Goal: Transaction & Acquisition: Download file/media

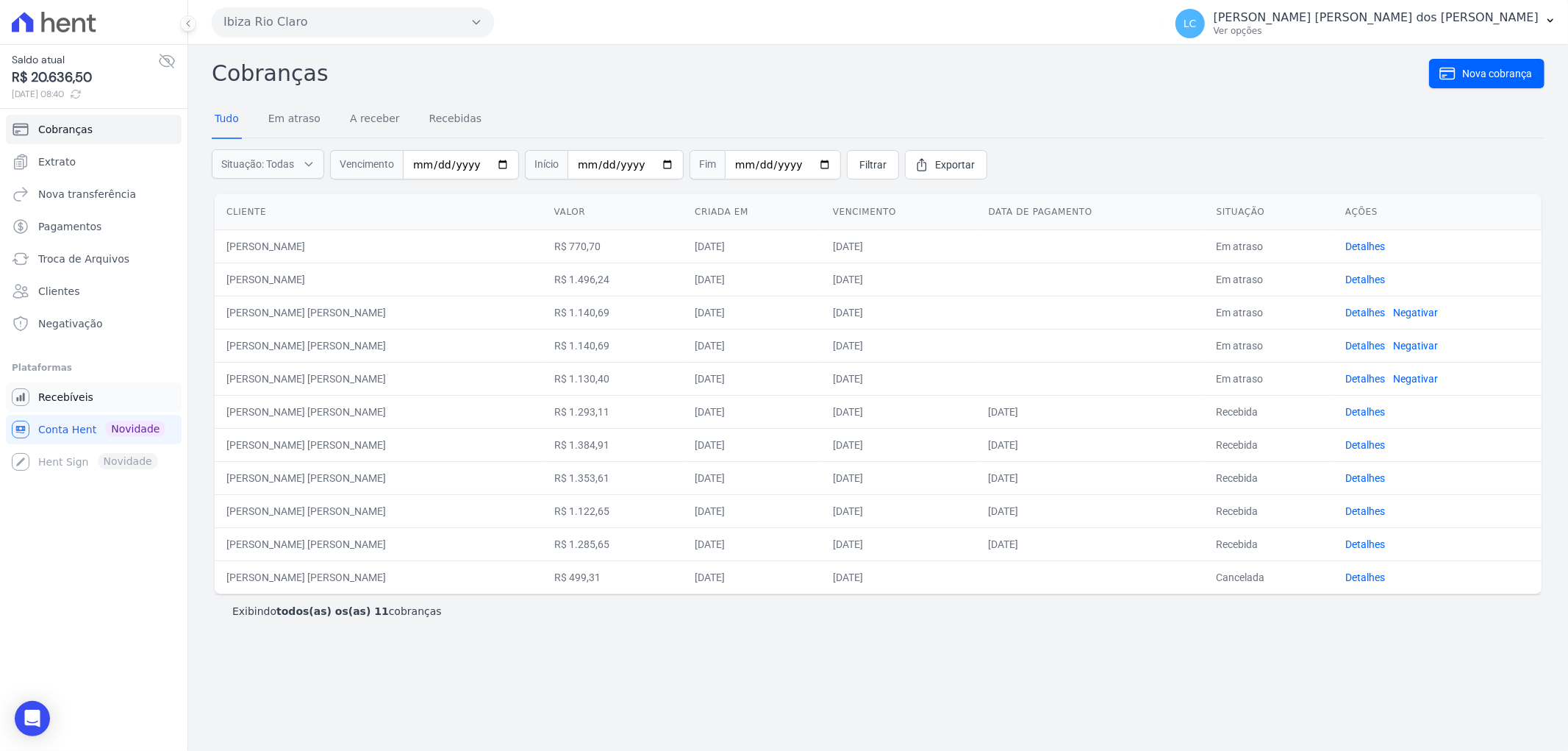
click at [50, 394] on span "Recebíveis" at bounding box center [66, 397] width 55 height 15
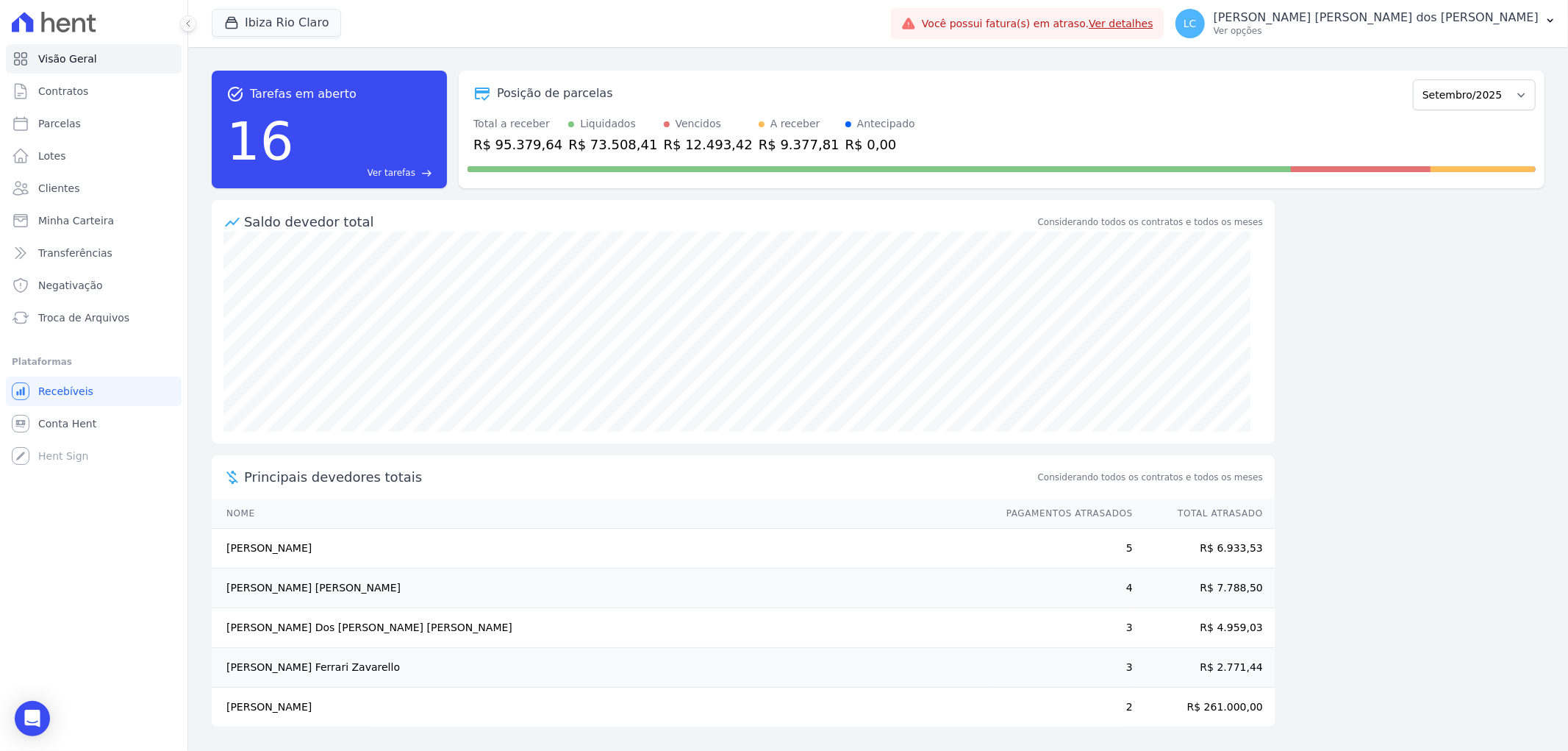
click at [28, 25] on icon at bounding box center [22, 22] width 22 height 20
click at [285, 25] on button "Ibiza Rio Claro" at bounding box center [276, 22] width 129 height 28
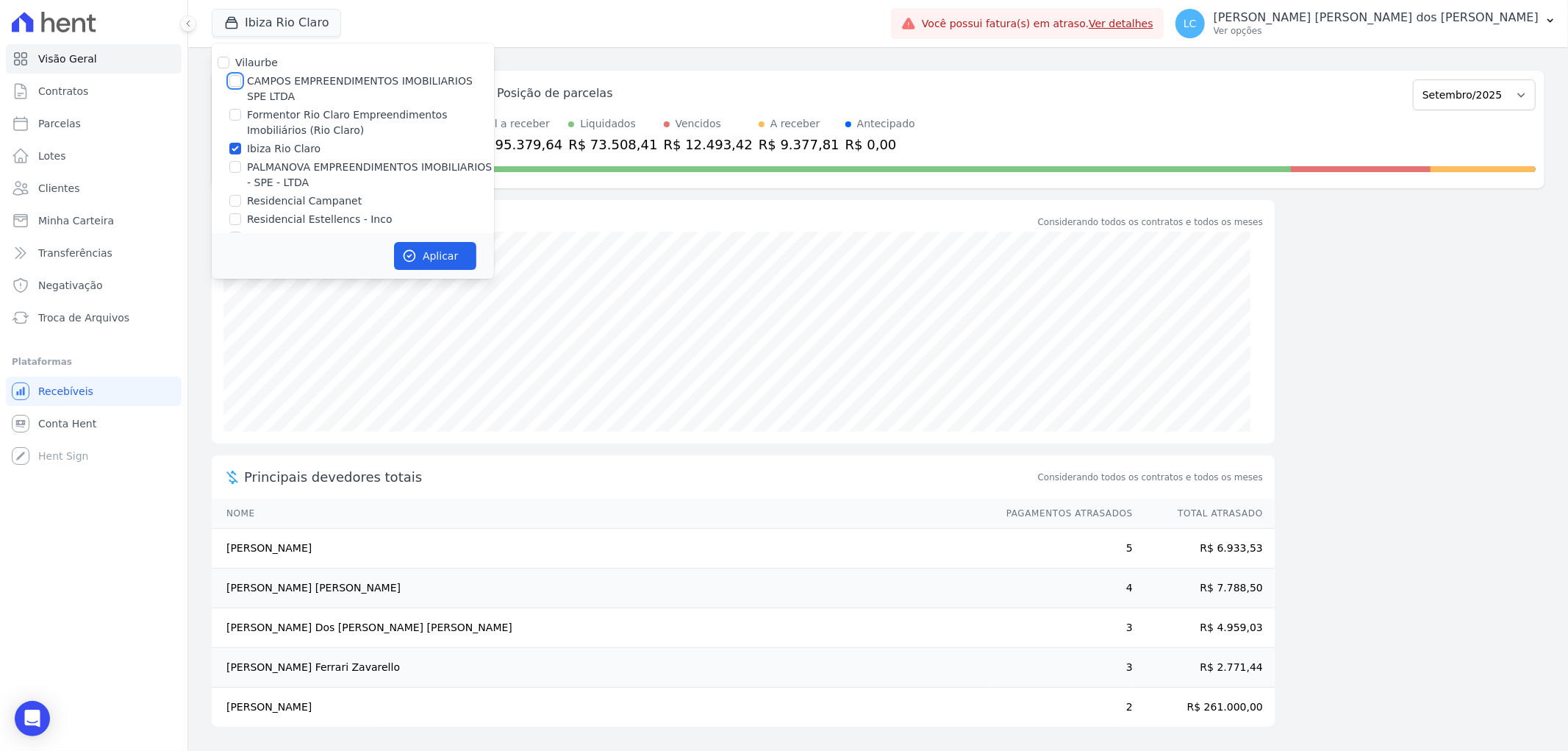
click at [234, 78] on input "CAMPOS EMPREENDIMENTOS IMOBILIARIOS SPE LTDA" at bounding box center [235, 81] width 12 height 12
checkbox input "true"
drag, startPoint x: 229, startPoint y: 148, endPoint x: 298, endPoint y: 204, distance: 88.9
click at [230, 147] on input "Ibiza Rio Claro" at bounding box center [235, 149] width 12 height 12
checkbox input "false"
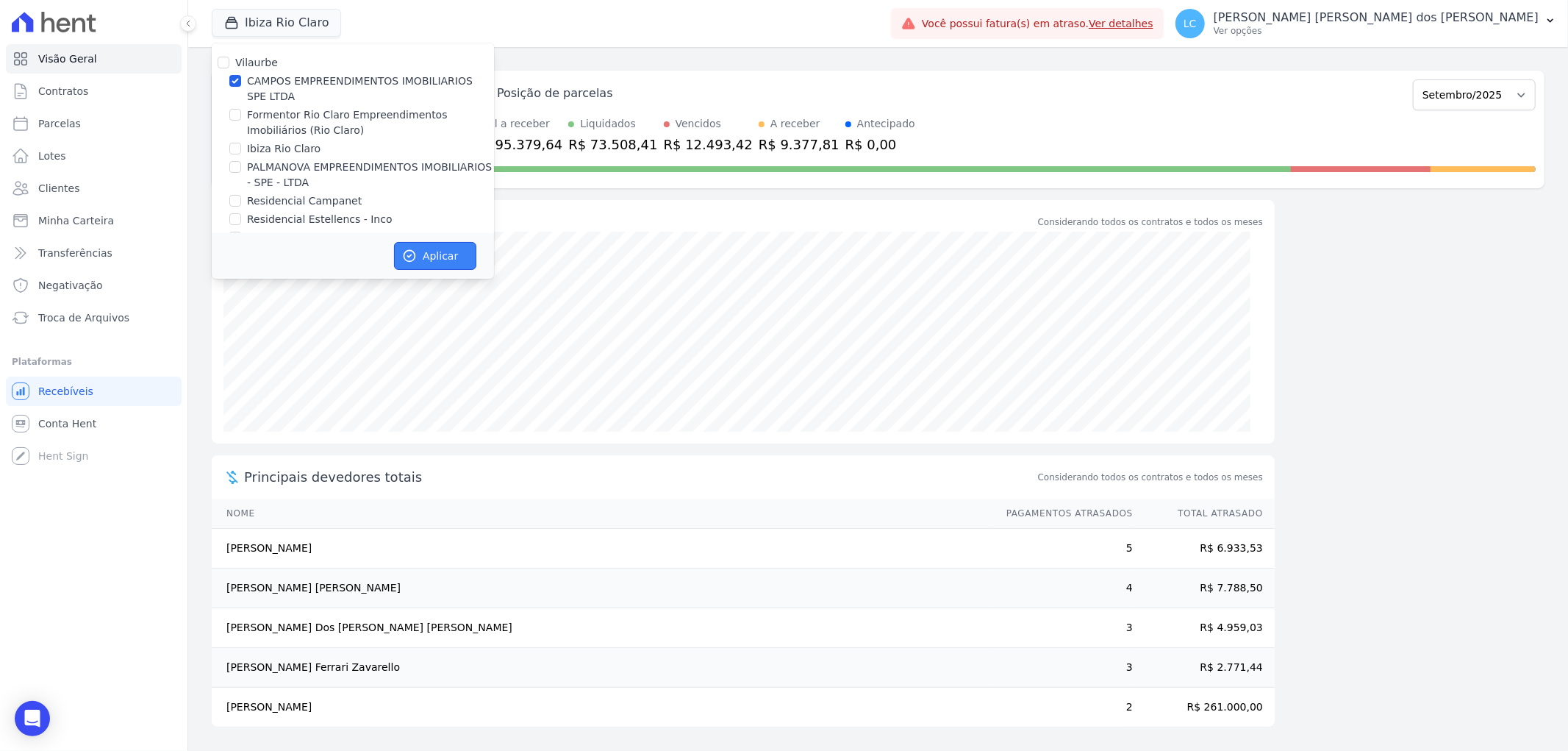
click at [440, 255] on button "Aplicar" at bounding box center [435, 255] width 82 height 28
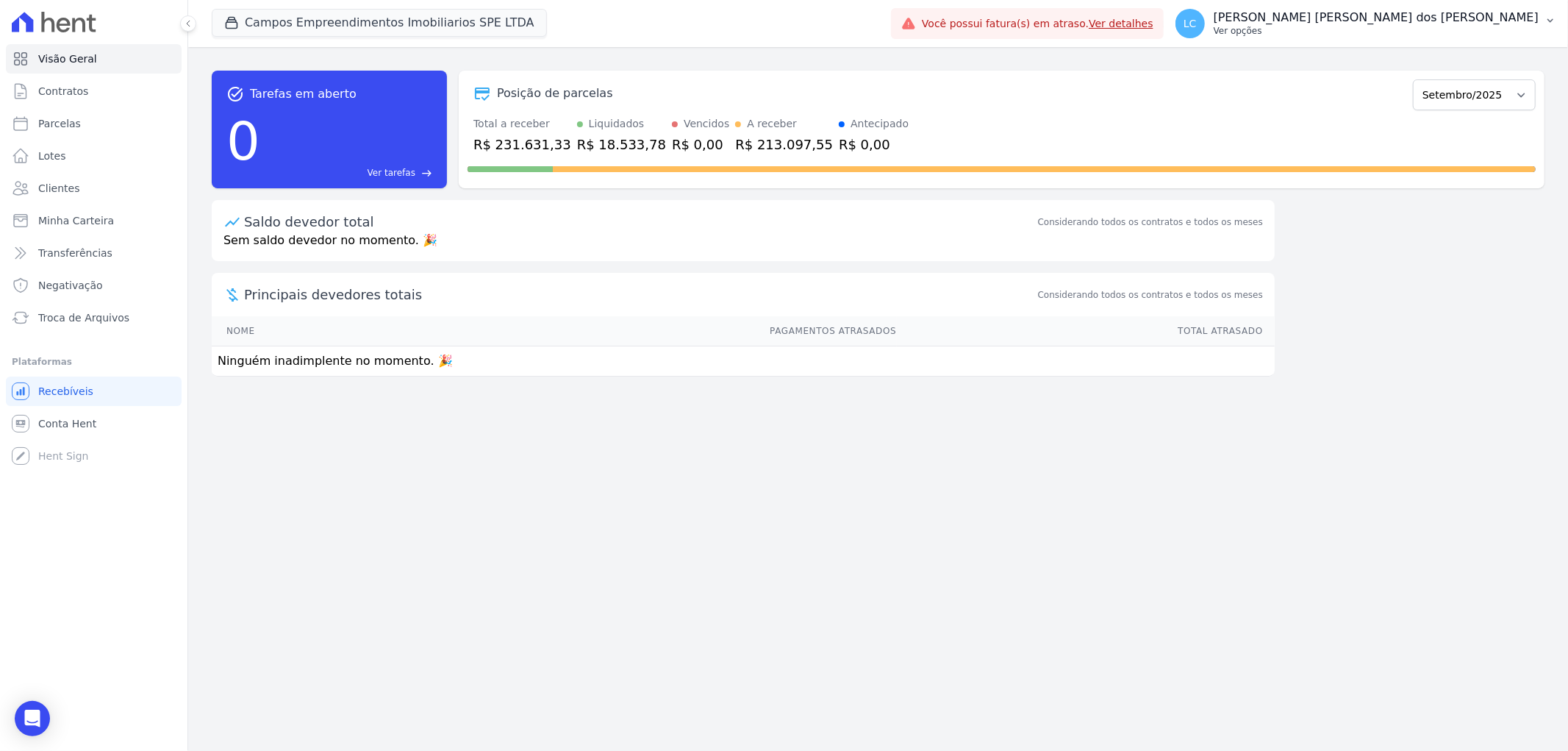
click at [1197, 19] on span "LC" at bounding box center [1190, 24] width 13 height 10
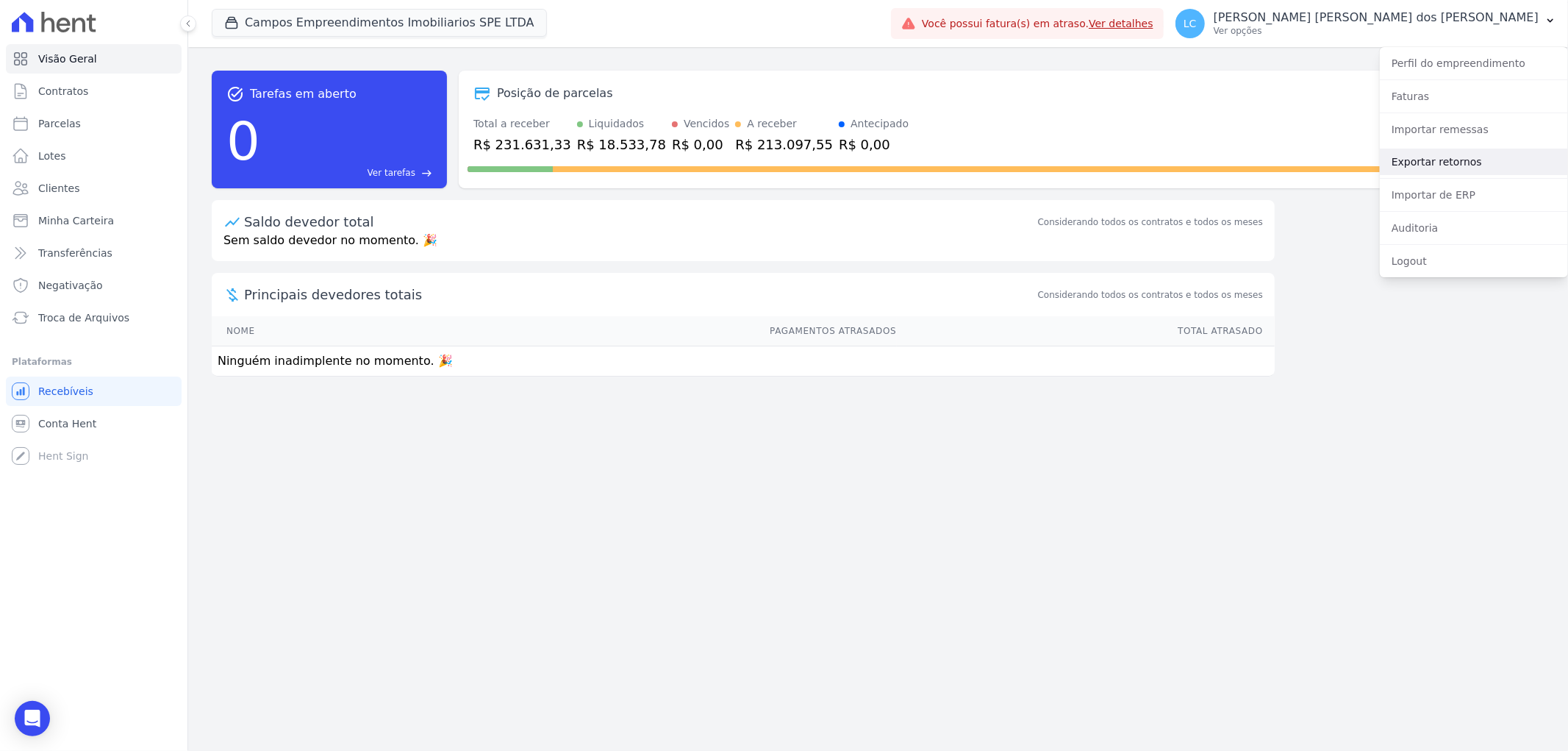
click at [1451, 155] on link "Exportar retornos" at bounding box center [1474, 161] width 188 height 26
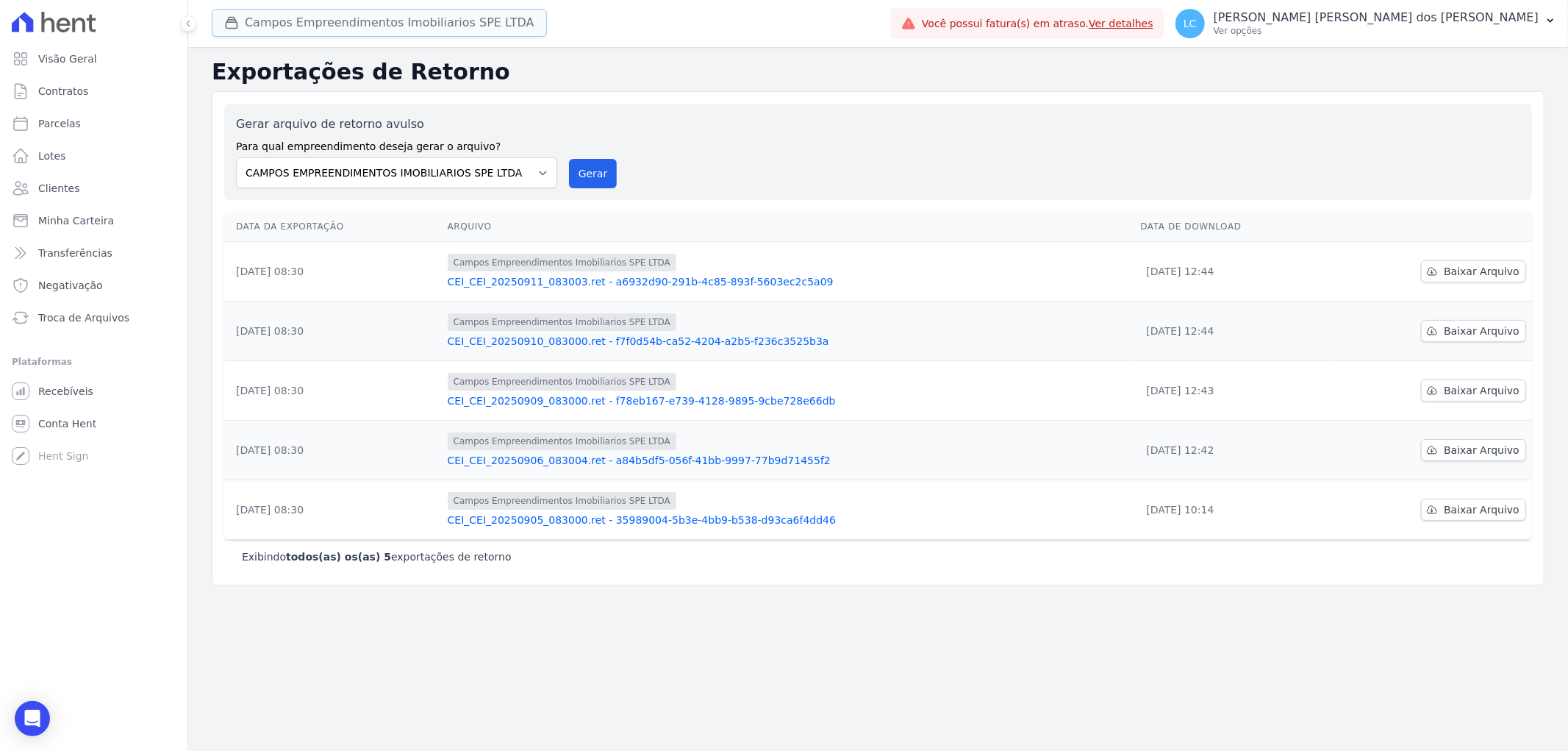
click at [346, 27] on button "Campos Empreendimentos Imobiliarios SPE LTDA" at bounding box center [379, 22] width 335 height 28
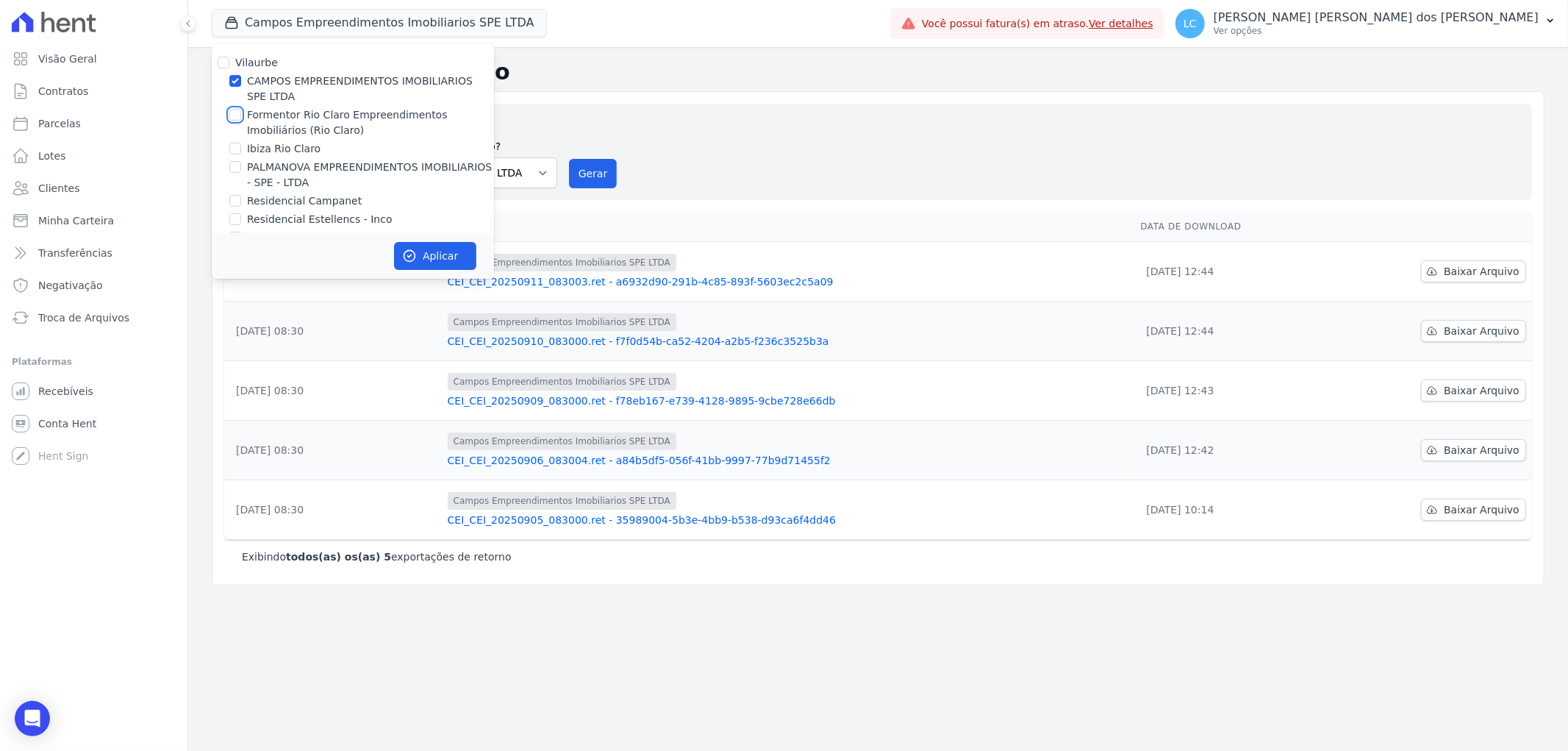
click at [238, 113] on input "Formentor Rio Claro Empreendimentos Imobiliários (Rio Claro)" at bounding box center [235, 115] width 12 height 12
checkbox input "true"
click at [230, 75] on input "CAMPOS EMPREENDIMENTOS IMOBILIARIOS SPE LTDA" at bounding box center [235, 81] width 12 height 12
checkbox input "false"
click at [240, 112] on input "Formentor Rio Claro Empreendimentos Imobiliários (Rio Claro)" at bounding box center [235, 115] width 12 height 12
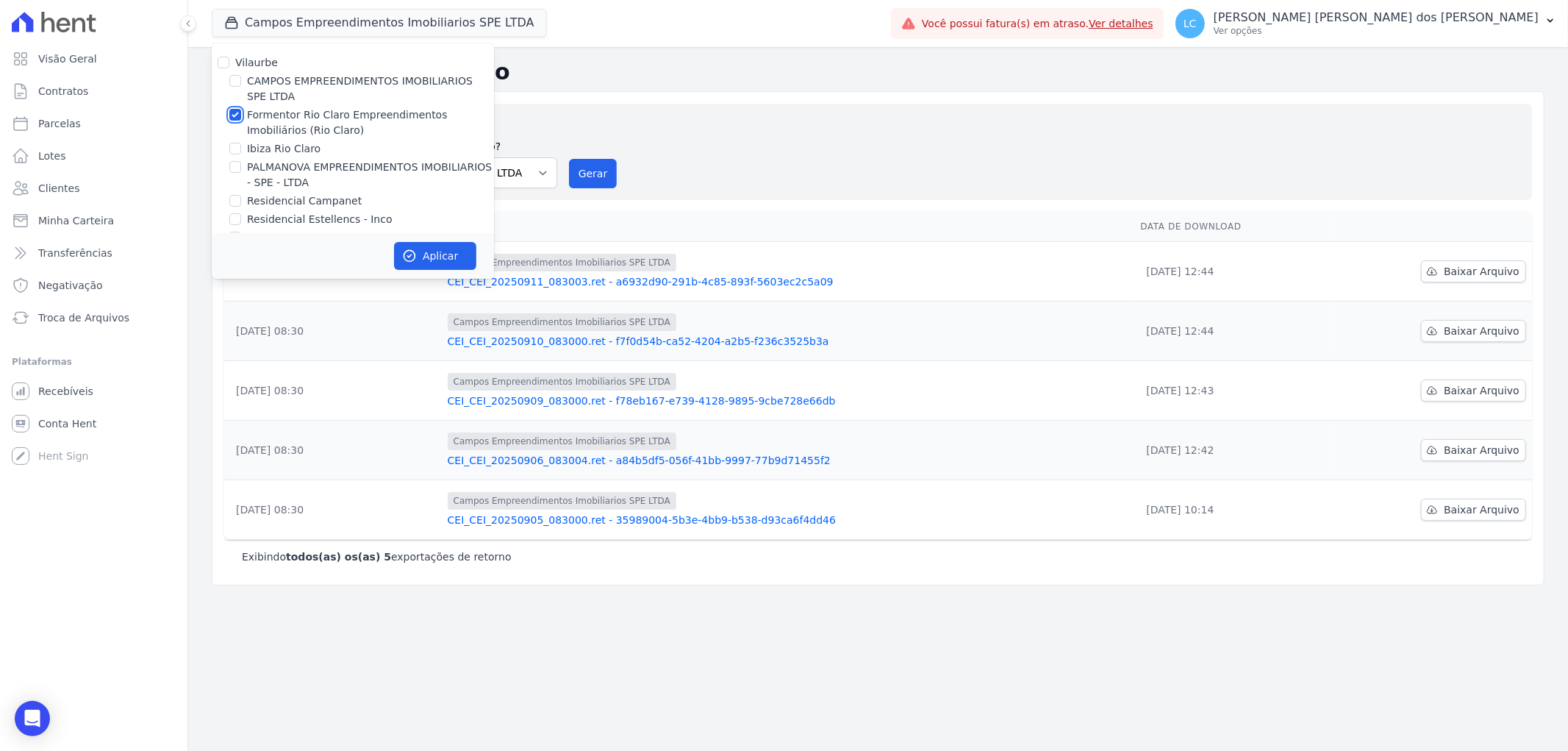
checkbox input "false"
click at [230, 150] on input "Ibiza Rio Claro" at bounding box center [235, 149] width 12 height 12
checkbox input "true"
click at [428, 253] on button "Aplicar" at bounding box center [435, 255] width 82 height 28
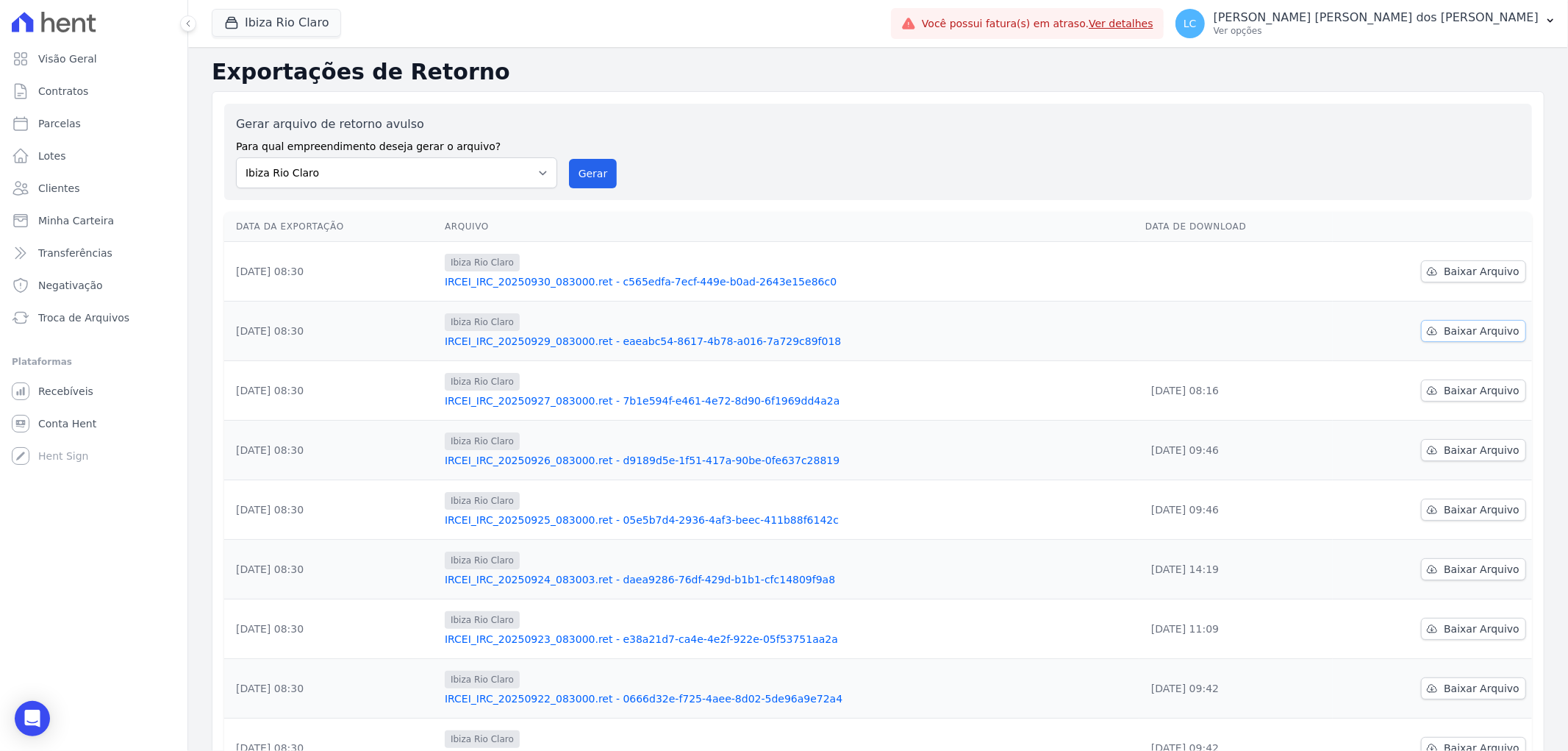
click at [1469, 322] on link "Baixar Arquivo" at bounding box center [1473, 331] width 105 height 22
click at [1457, 268] on span "Baixar Arquivo" at bounding box center [1481, 272] width 75 height 15
click at [299, 28] on button "Ibiza Rio Claro" at bounding box center [276, 22] width 129 height 28
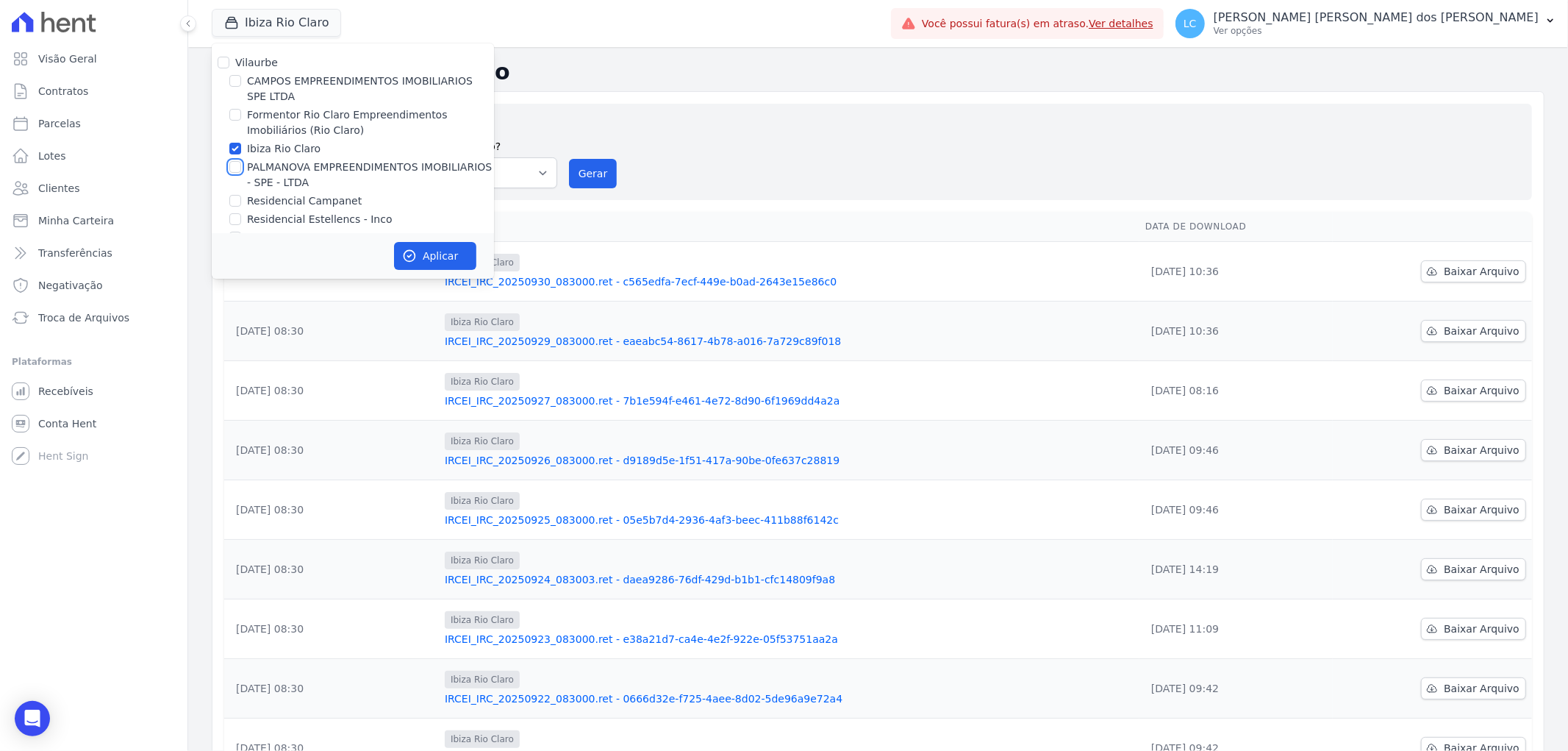
drag, startPoint x: 235, startPoint y: 166, endPoint x: 235, endPoint y: 149, distance: 17.0
click at [235, 165] on input "PALMANOVA EMPREENDIMENTOS IMOBILIARIOS - SPE - LTDA" at bounding box center [235, 167] width 12 height 12
checkbox input "true"
click at [235, 148] on input "Ibiza Rio Claro" at bounding box center [235, 149] width 12 height 12
checkbox input "false"
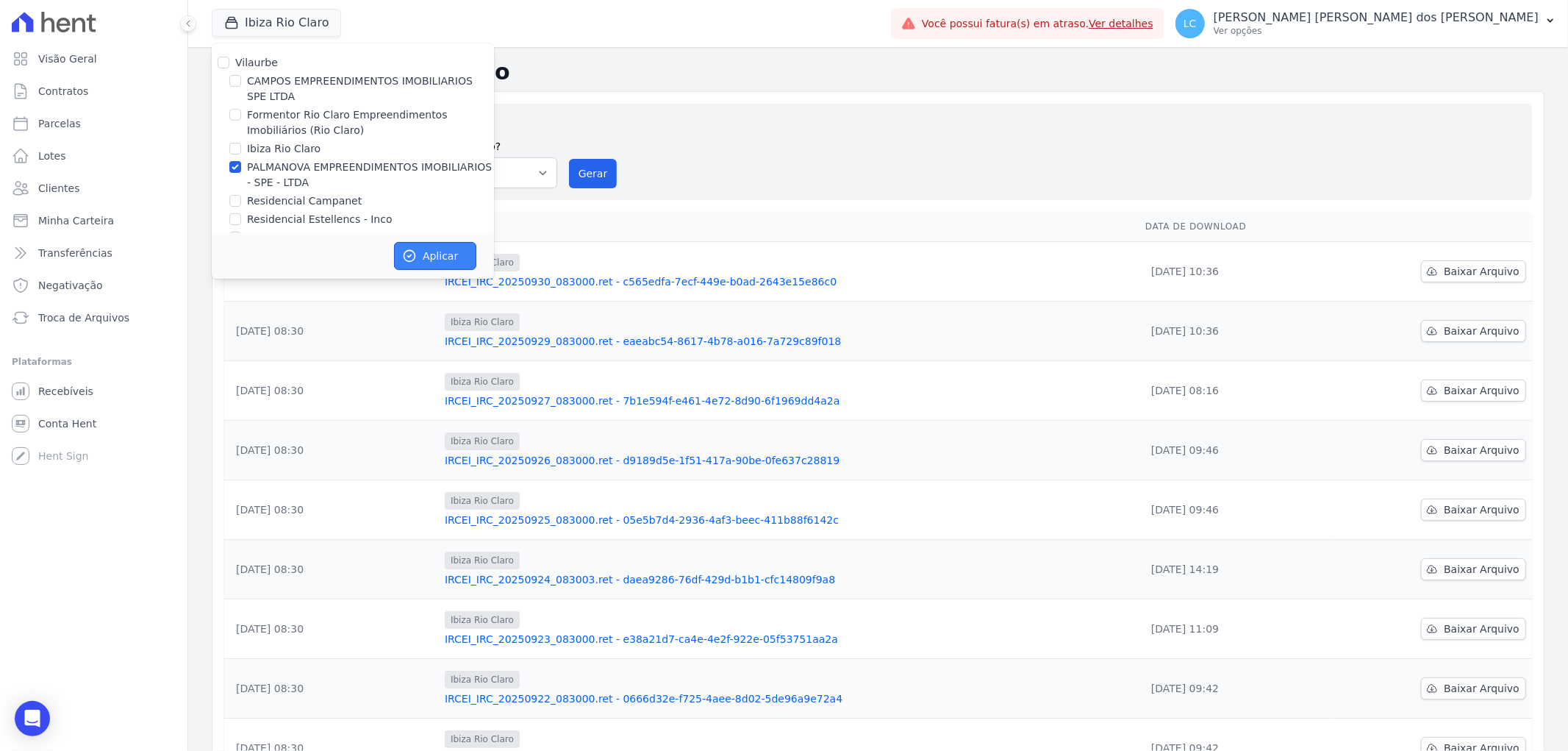
click at [399, 255] on button "Aplicar" at bounding box center [435, 255] width 82 height 28
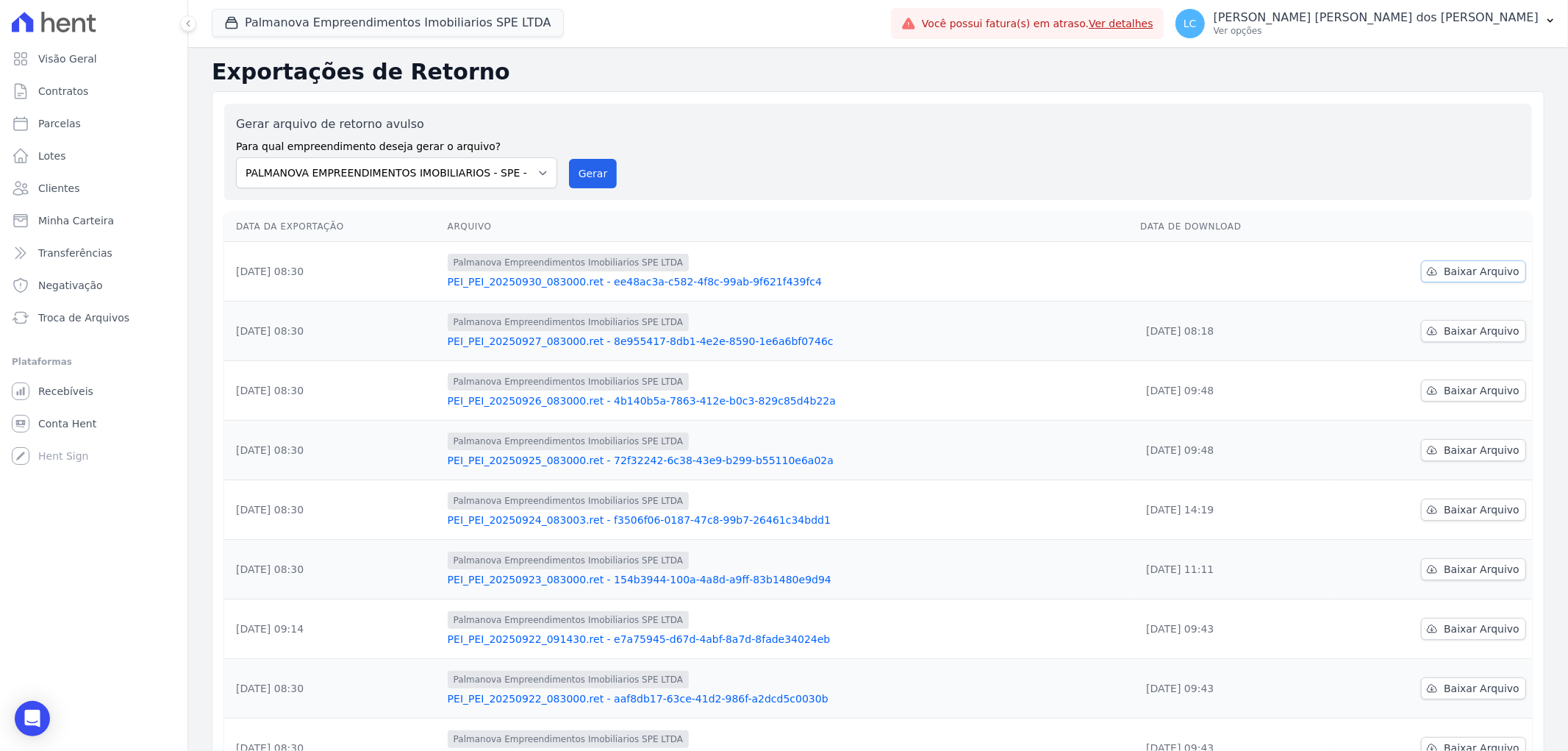
click at [1483, 267] on span "Baixar Arquivo" at bounding box center [1481, 272] width 75 height 15
click at [359, 25] on button "Palmanova Empreendimentos Imobiliarios SPE LTDA" at bounding box center [388, 22] width 352 height 28
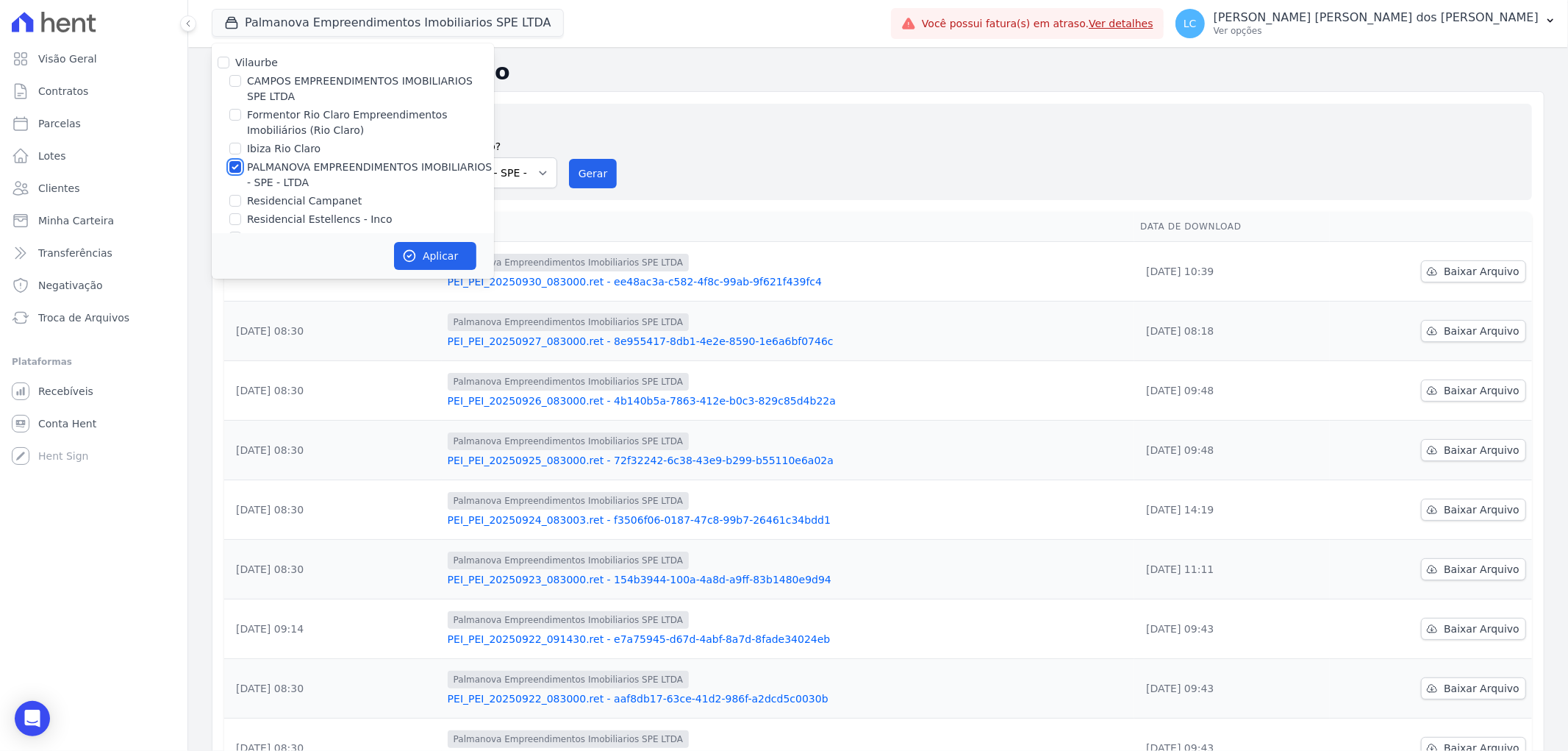
click at [235, 169] on input "PALMANOVA EMPREENDIMENTOS IMOBILIARIOS - SPE - LTDA" at bounding box center [235, 167] width 12 height 12
checkbox input "false"
drag, startPoint x: 231, startPoint y: 203, endPoint x: 274, endPoint y: 223, distance: 47.4
click at [232, 203] on input "Residencial Campanet" at bounding box center [235, 201] width 12 height 12
checkbox input "true"
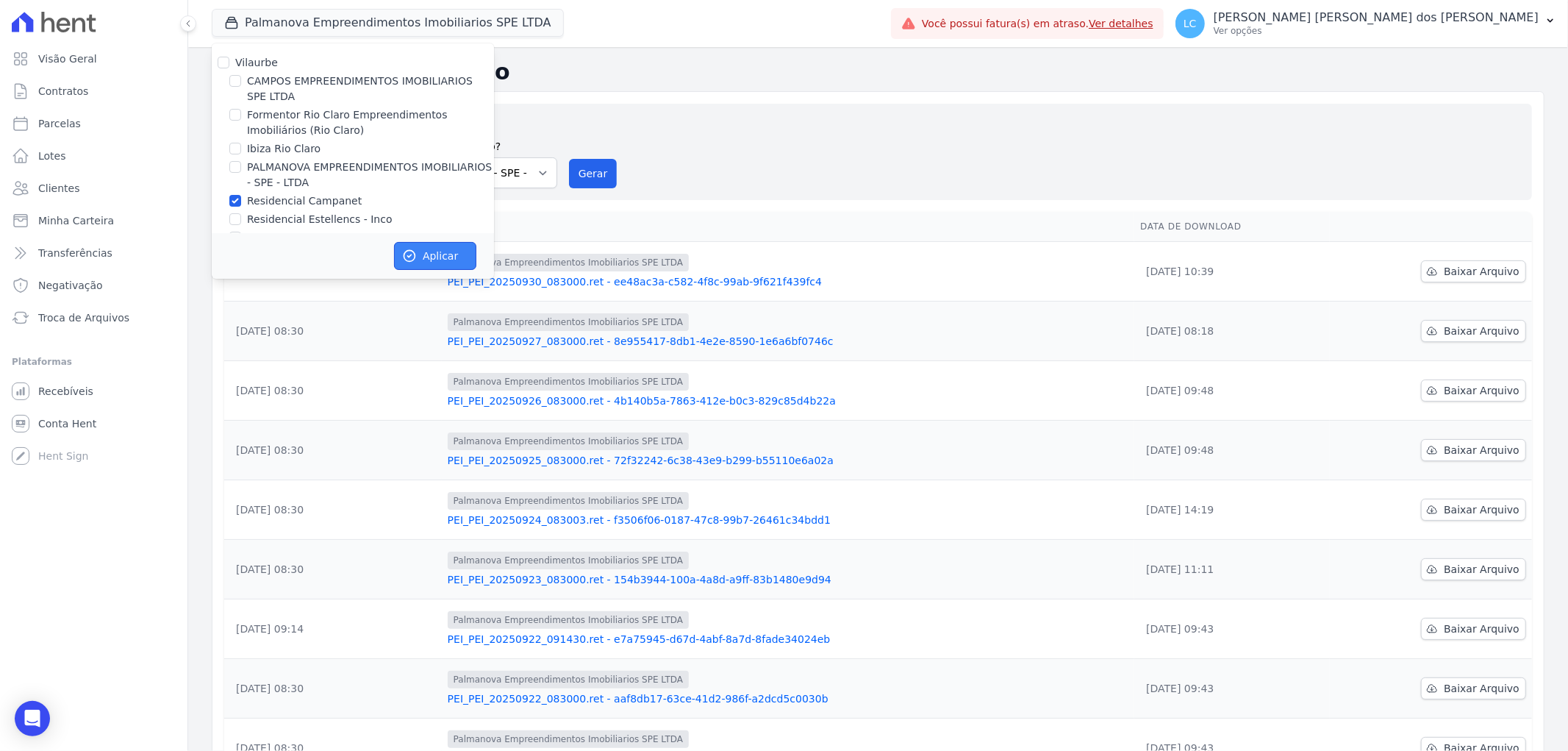
click at [434, 251] on button "Aplicar" at bounding box center [435, 255] width 82 height 28
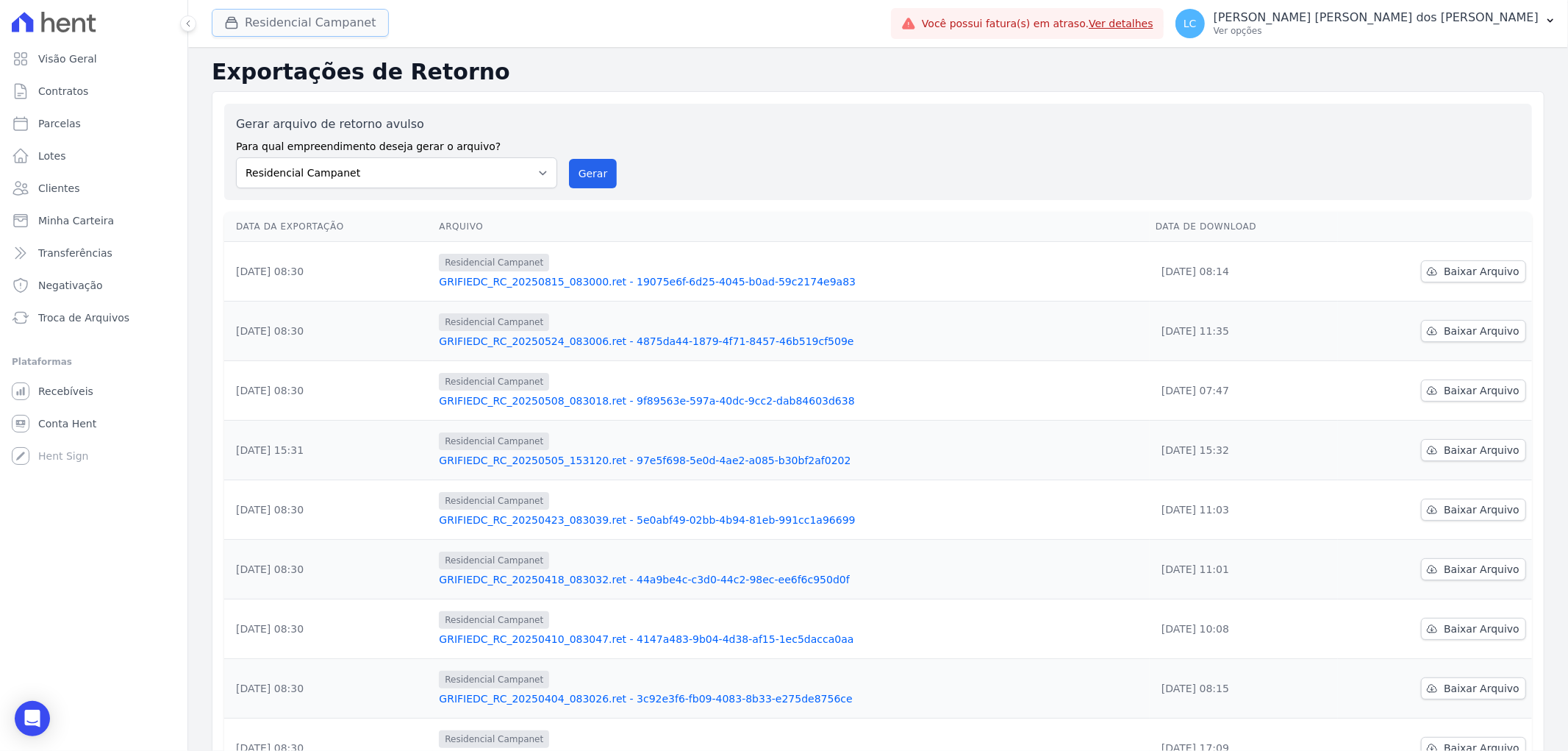
click at [319, 29] on button "Residencial Campanet" at bounding box center [300, 22] width 177 height 28
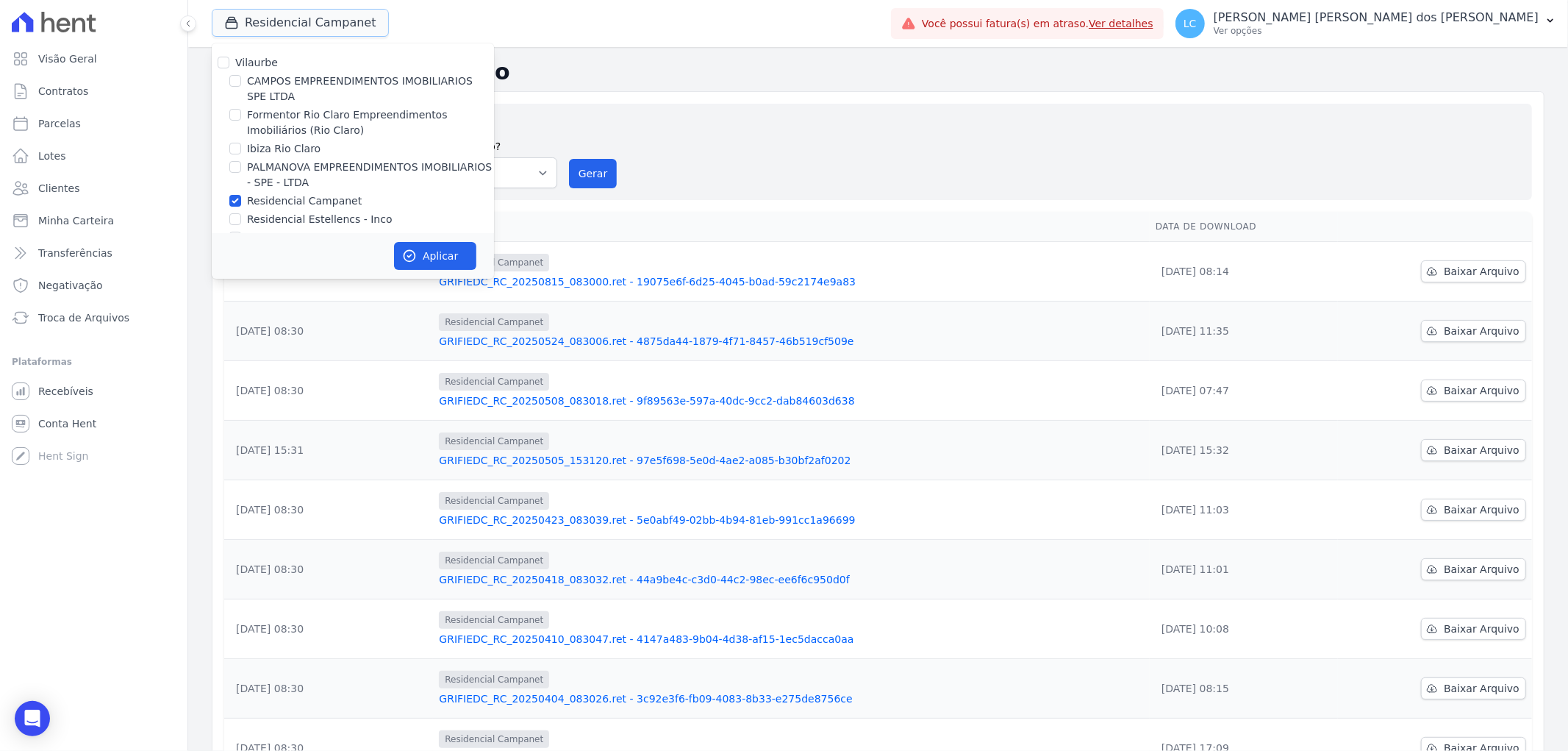
scroll to position [25, 0]
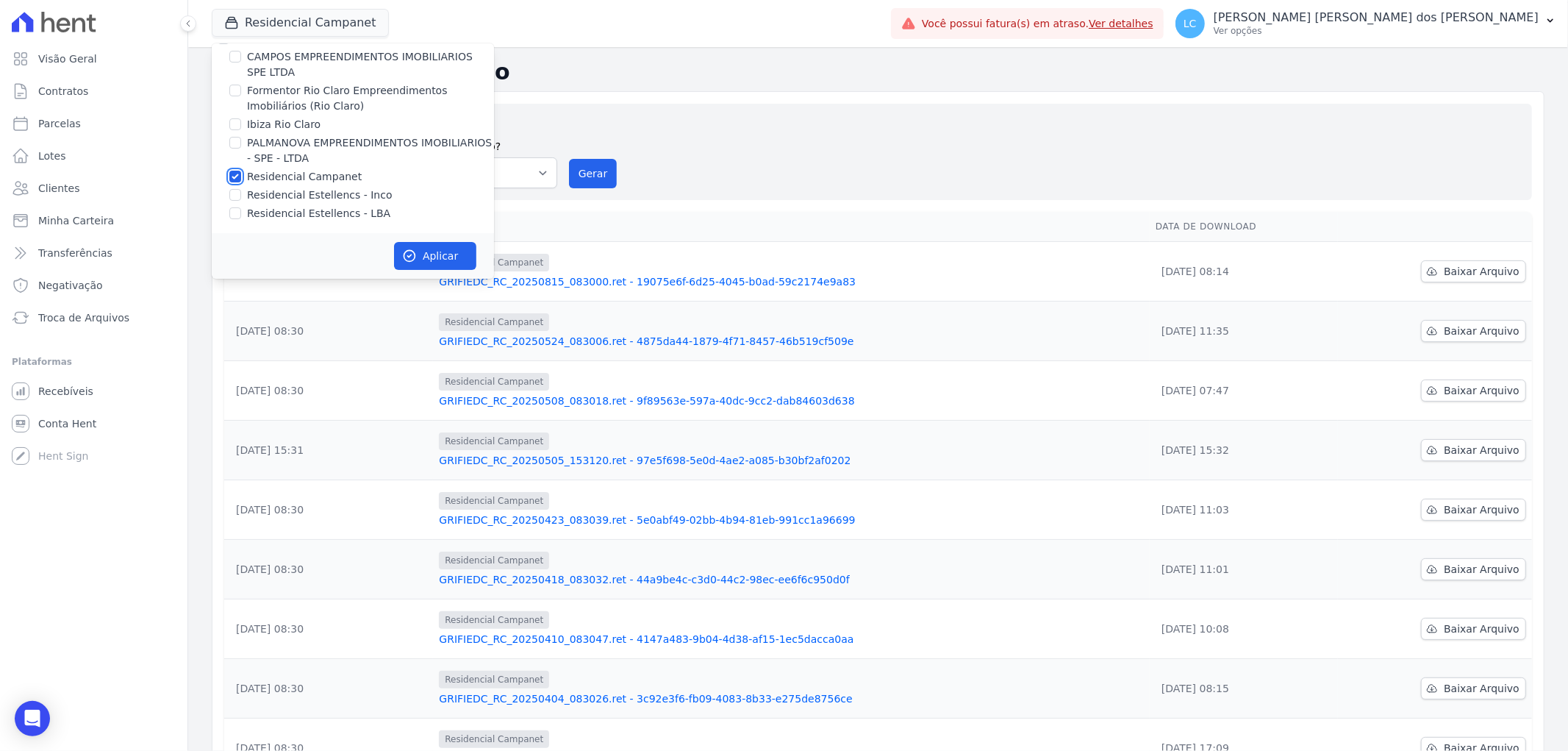
click at [234, 175] on input "Residencial Campanet" at bounding box center [235, 177] width 12 height 12
checkbox input "false"
click at [237, 214] on input "Residencial Estellencs - LBA" at bounding box center [235, 214] width 12 height 12
checkbox input "true"
click at [436, 251] on button "Aplicar" at bounding box center [435, 255] width 82 height 28
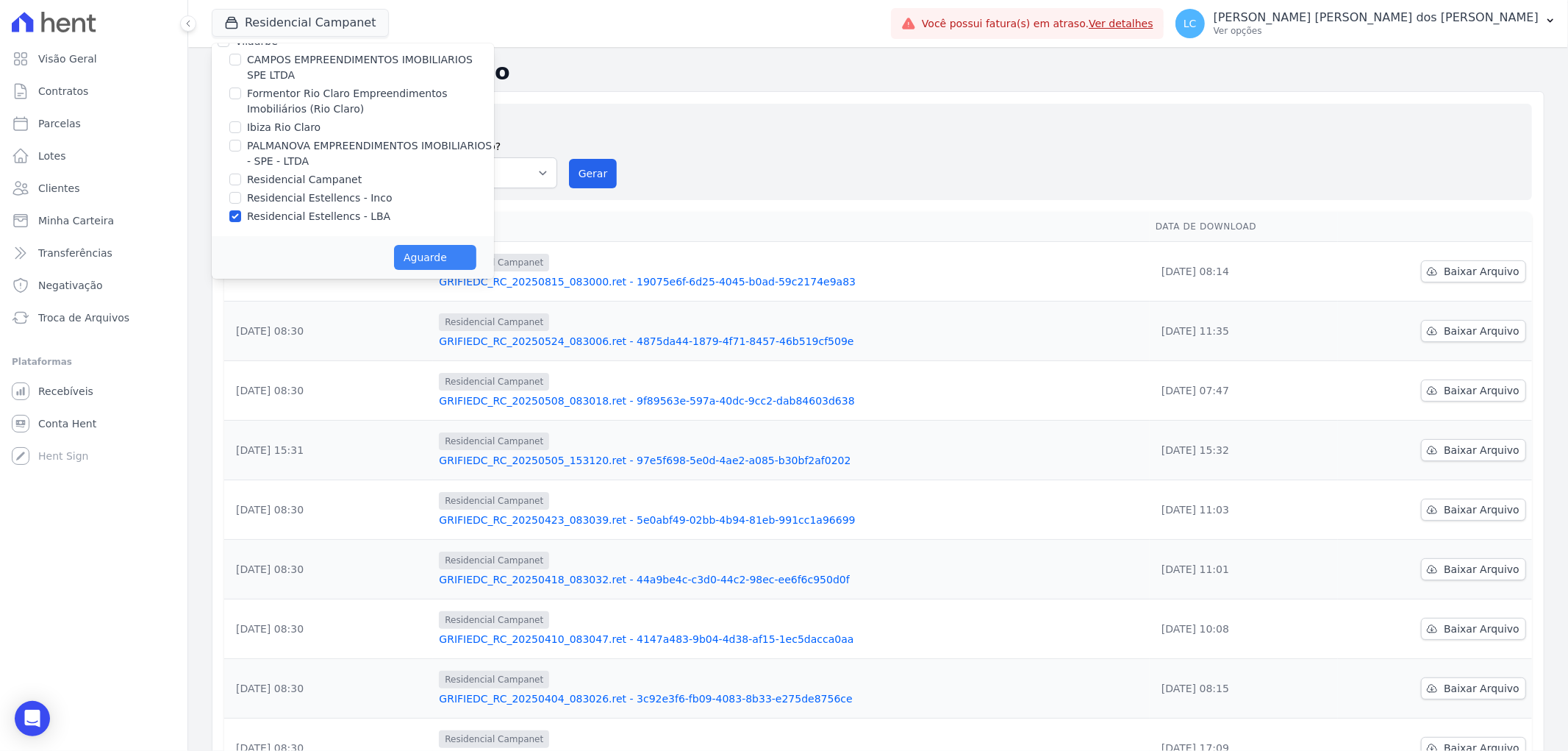
scroll to position [21, 0]
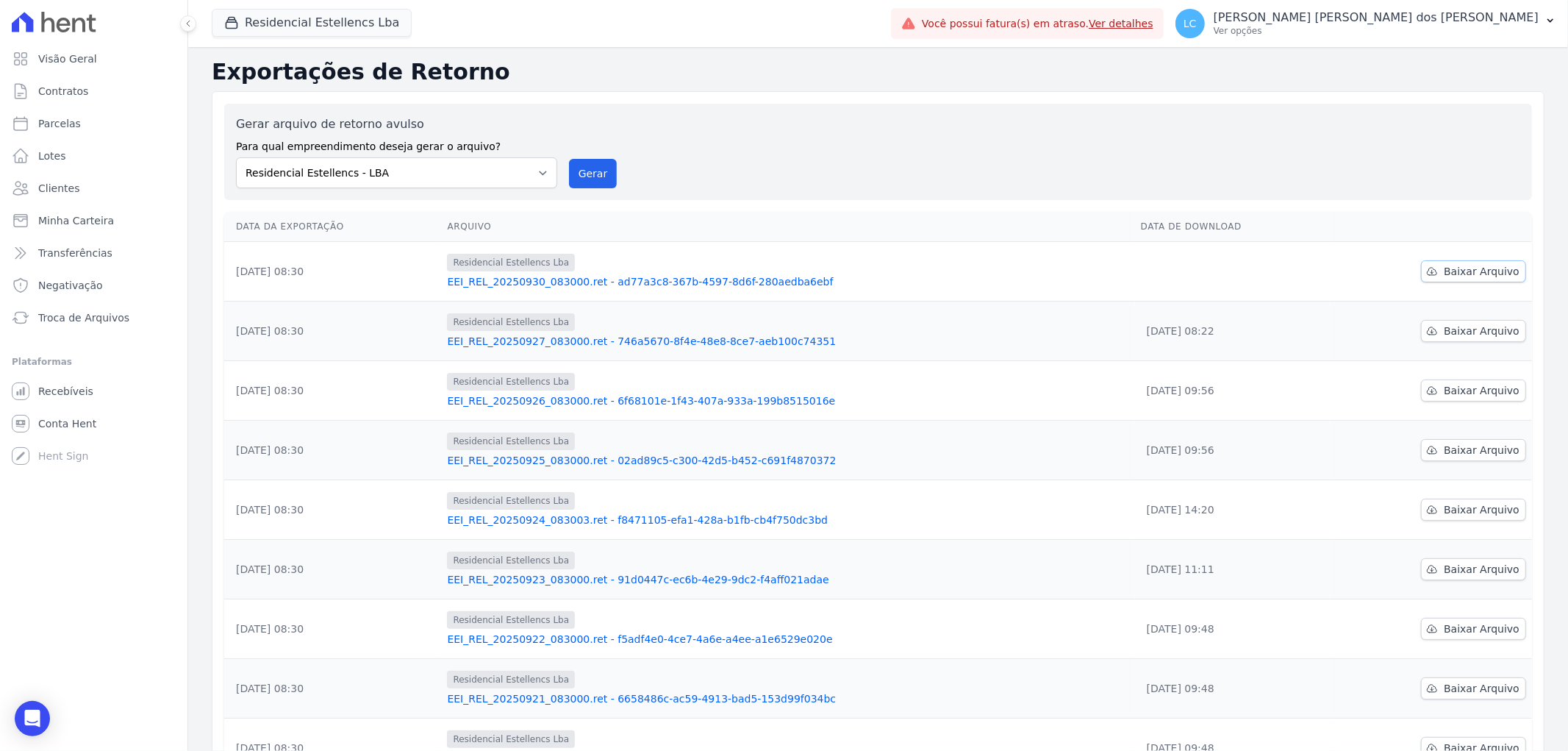
click at [1464, 275] on span "Baixar Arquivo" at bounding box center [1481, 272] width 75 height 15
